Goal: Transaction & Acquisition: Subscribe to service/newsletter

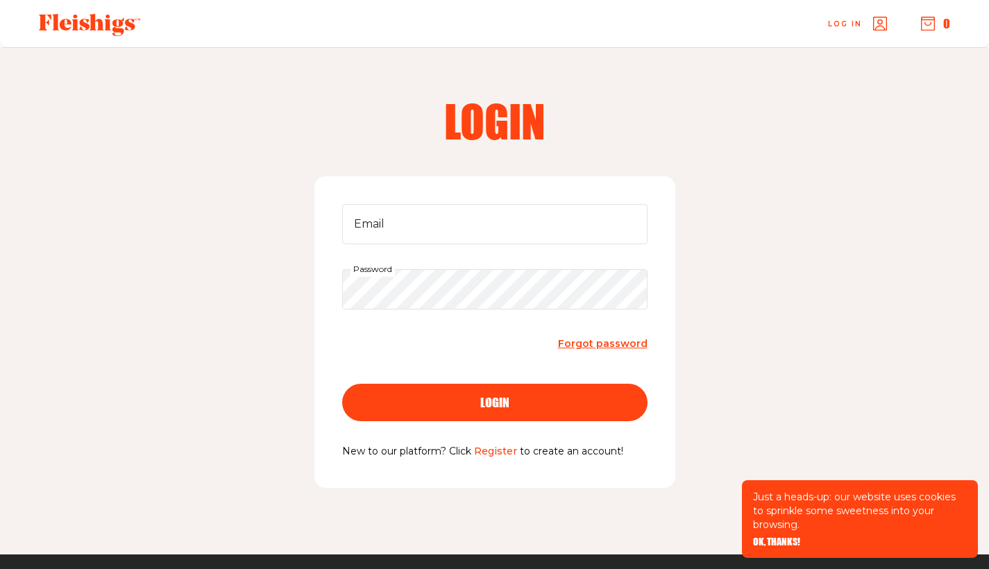
scroll to position [130, 0]
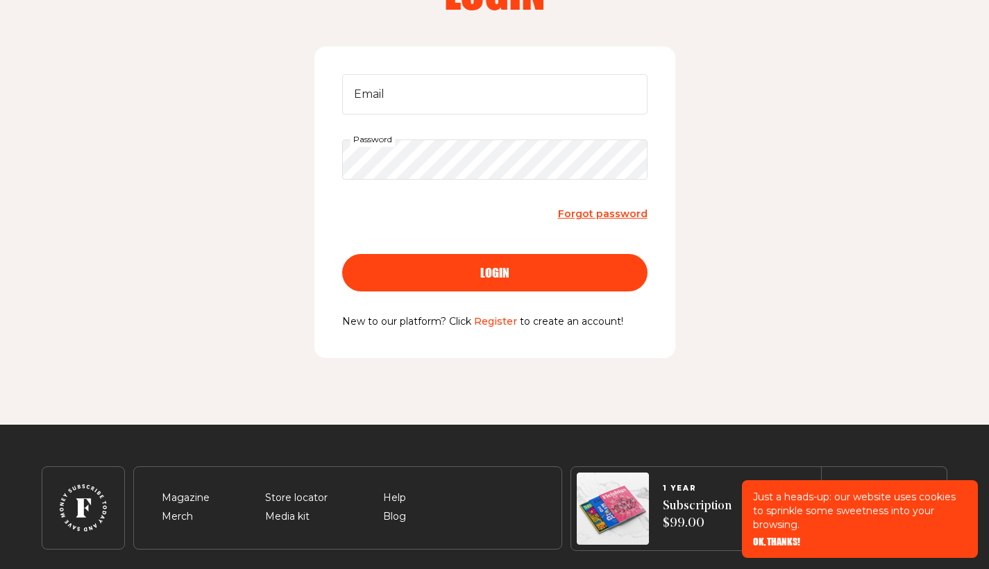
click at [629, 92] on keeper-lock "Open Keeper Popup" at bounding box center [628, 94] width 17 height 17
click at [498, 97] on input "Email" at bounding box center [494, 94] width 305 height 40
type input "[EMAIL_ADDRESS][DOMAIN_NAME]"
click at [630, 162] on keeper-lock "Open Keeper Popup" at bounding box center [628, 159] width 17 height 17
click at [524, 278] on button "login" at bounding box center [494, 272] width 305 height 37
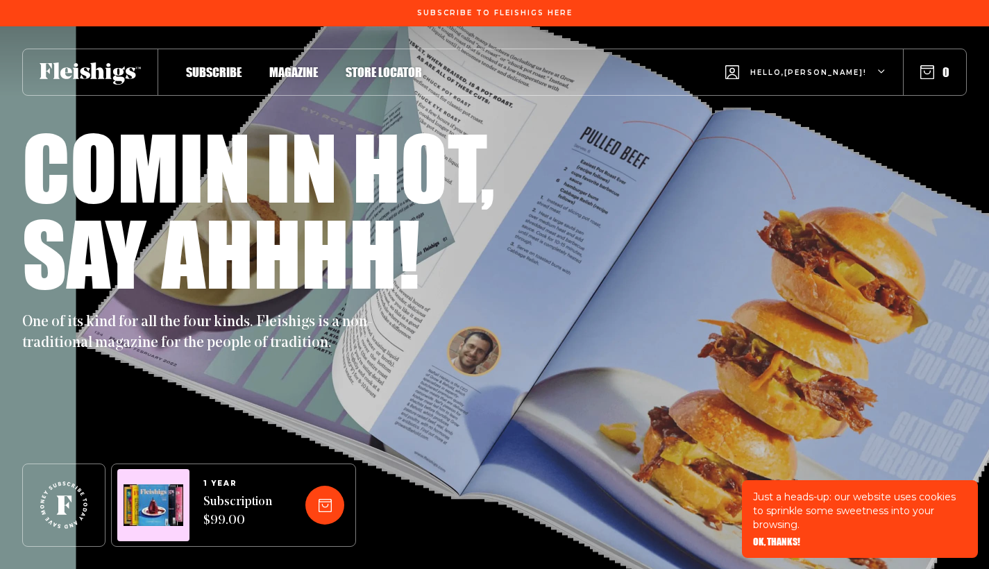
click at [215, 65] on span "Subscribe" at bounding box center [214, 57] width 56 height 15
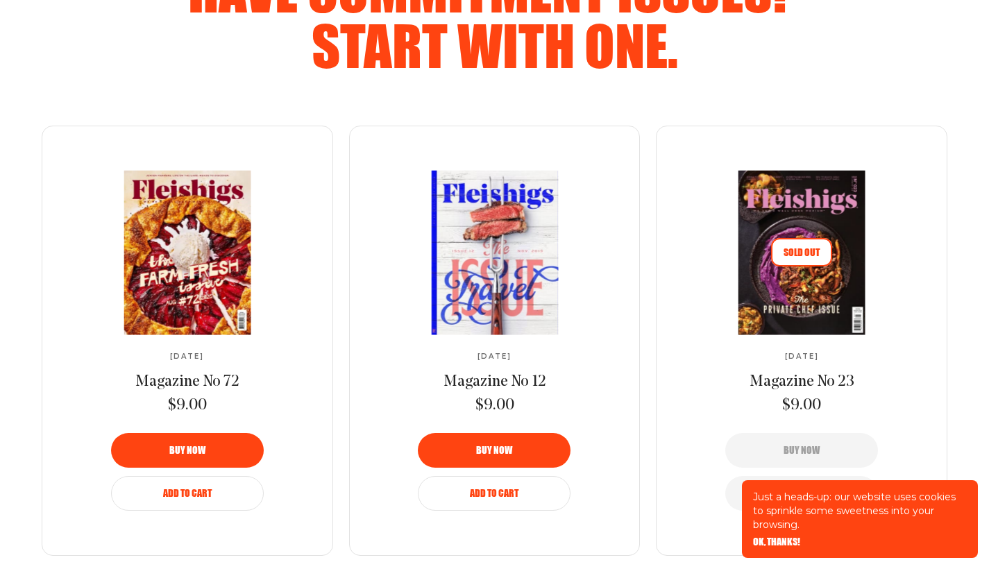
scroll to position [2248, 0]
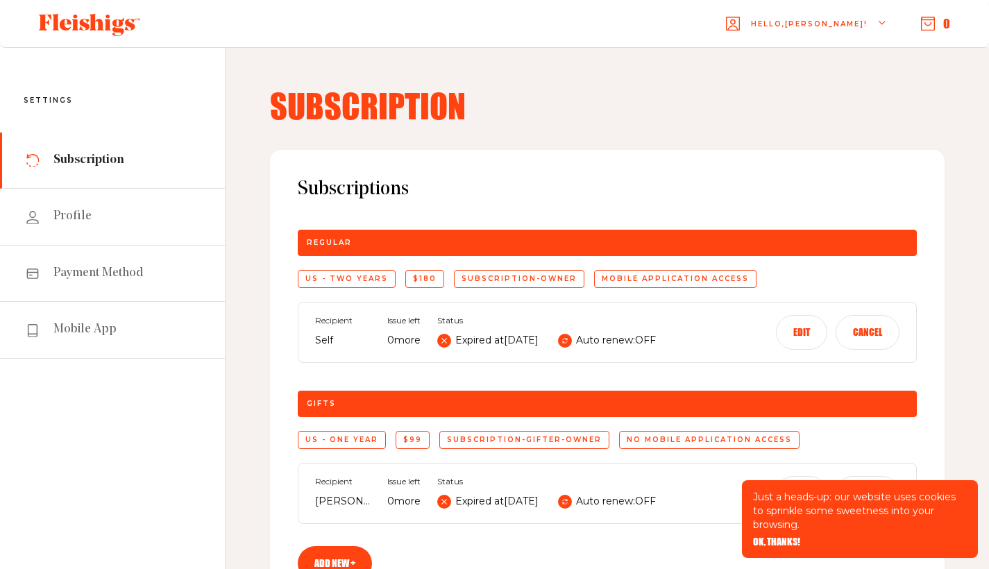
click at [432, 278] on div "$180" at bounding box center [424, 279] width 39 height 18
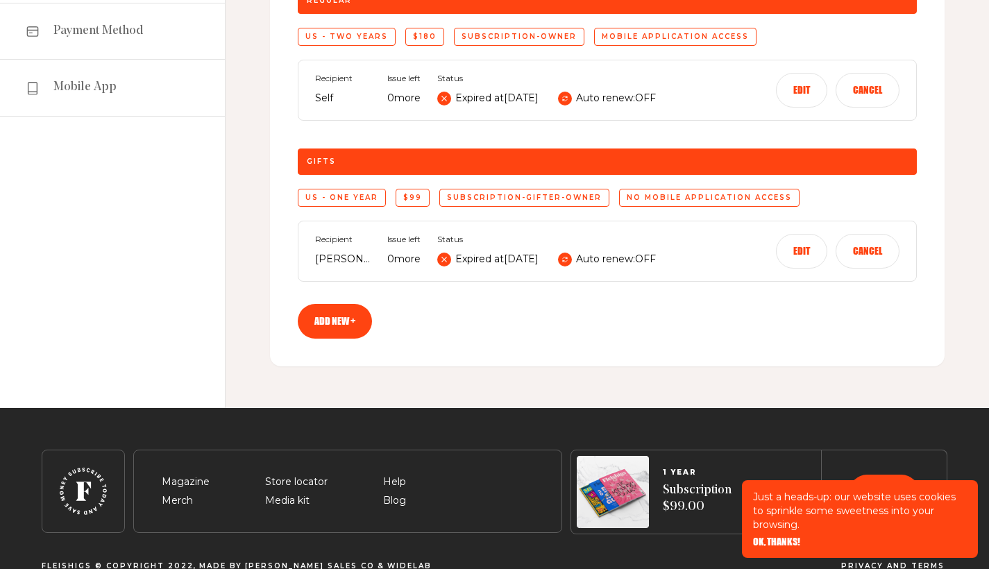
scroll to position [264, 0]
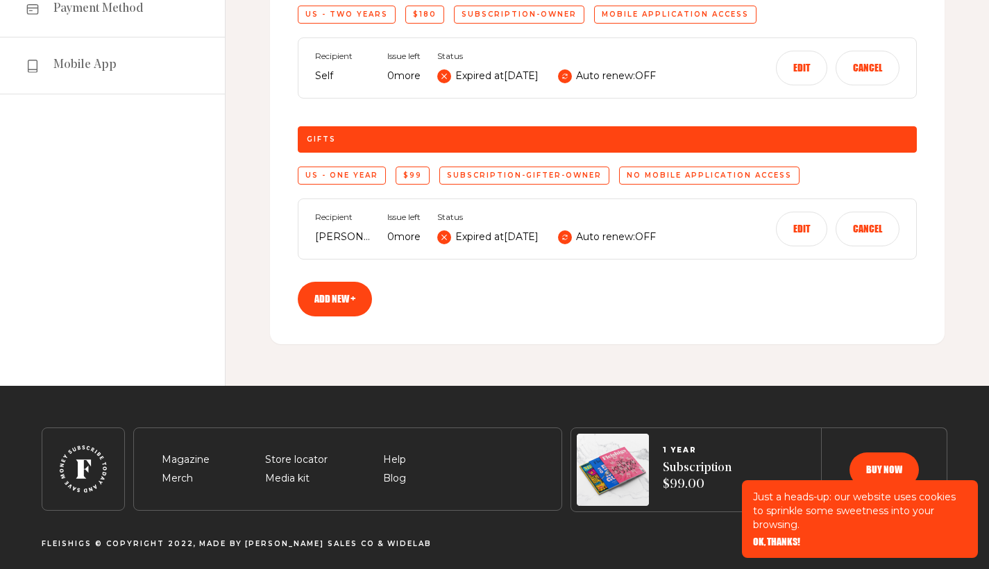
click at [347, 305] on link "Add new +" at bounding box center [335, 299] width 74 height 35
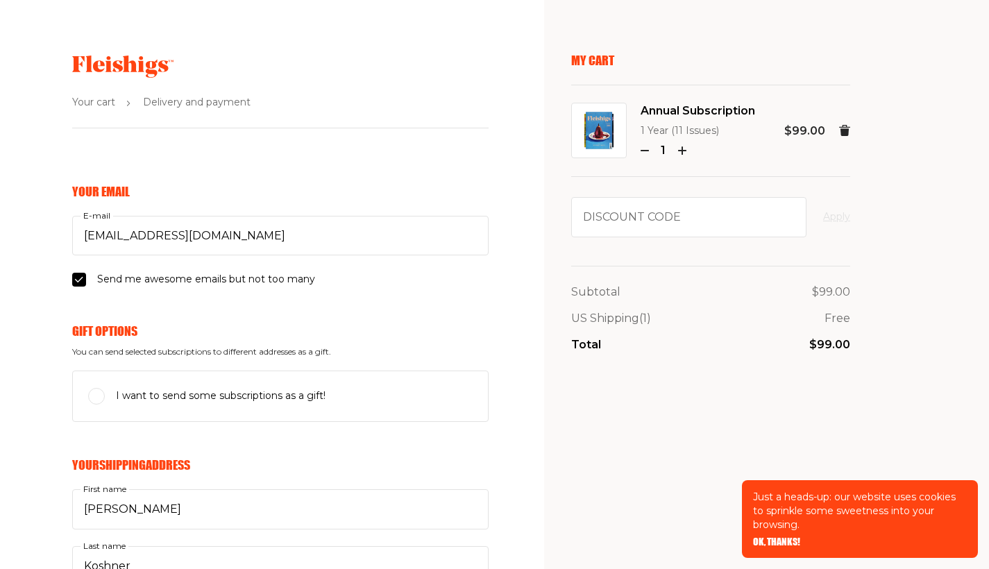
select select "US"
click at [679, 149] on use "button" at bounding box center [682, 151] width 7 height 7
click at [644, 151] on use "button" at bounding box center [644, 151] width 7 height 0
click at [684, 149] on use "button" at bounding box center [682, 151] width 7 height 7
click at [647, 148] on icon "button" at bounding box center [645, 150] width 8 height 8
